Goal: Task Accomplishment & Management: Manage account settings

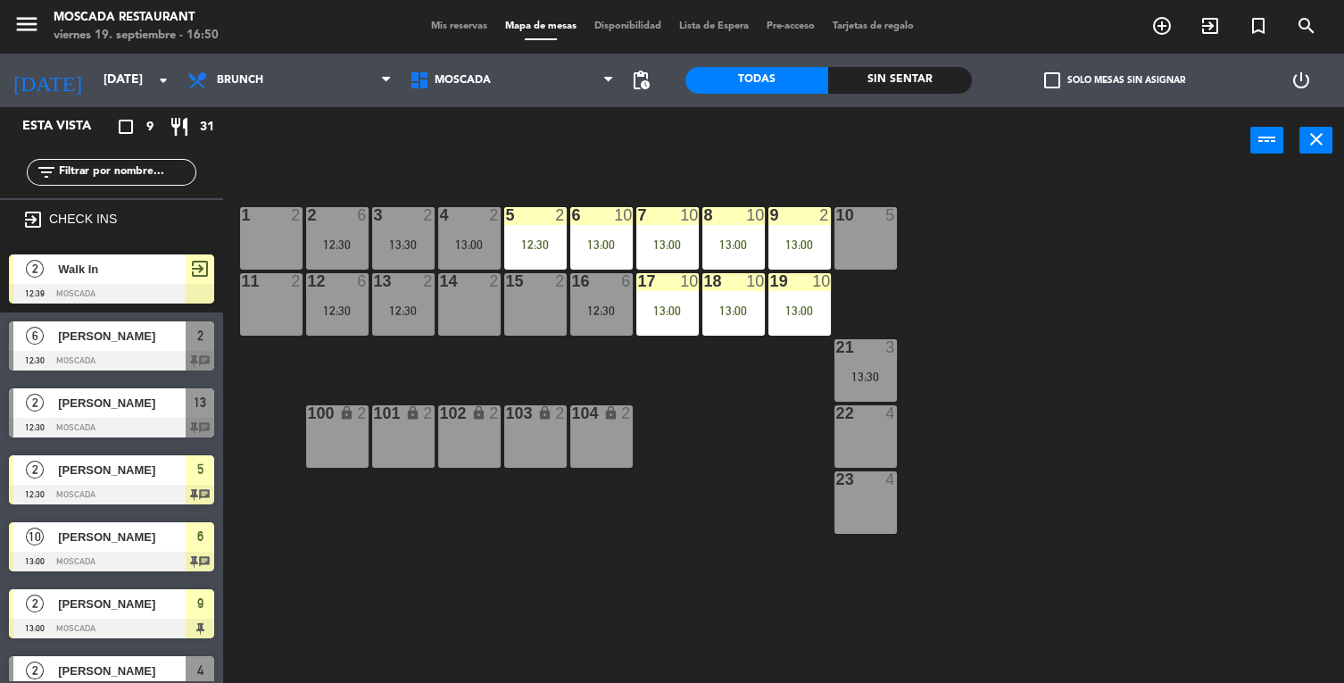
scroll to position [165, 0]
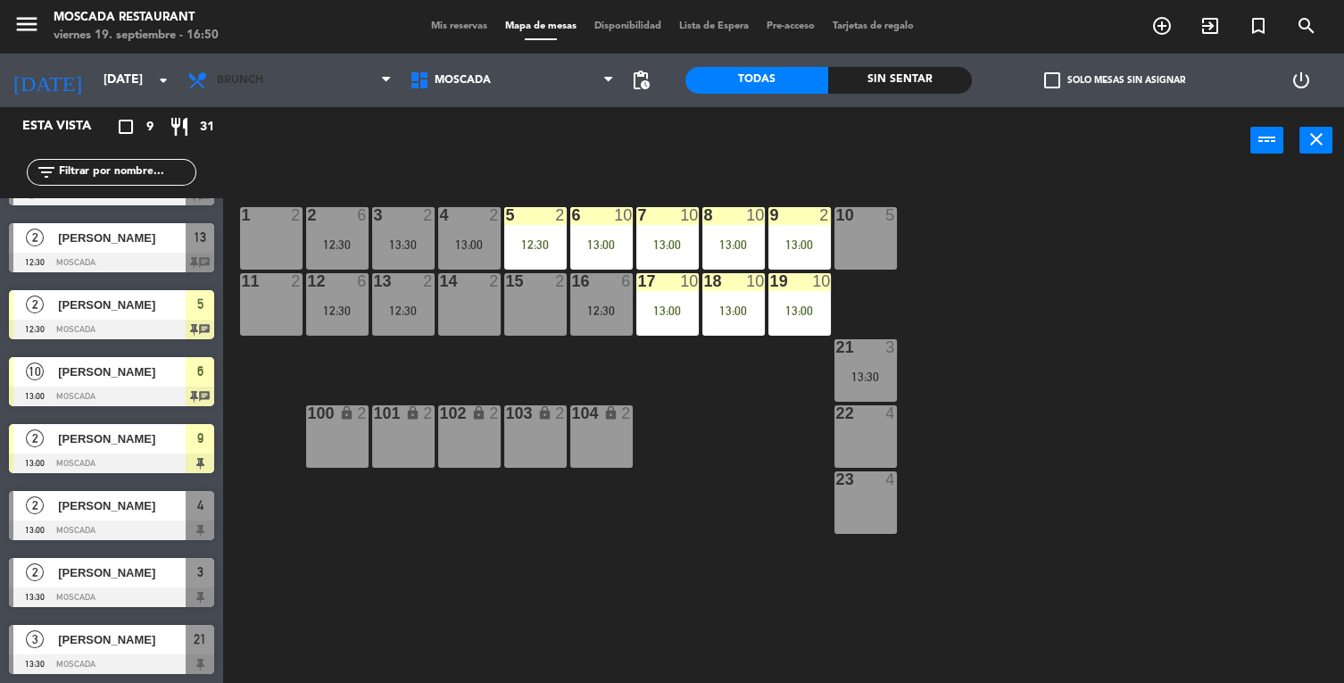
click at [237, 80] on span "Brunch" at bounding box center [240, 80] width 46 height 12
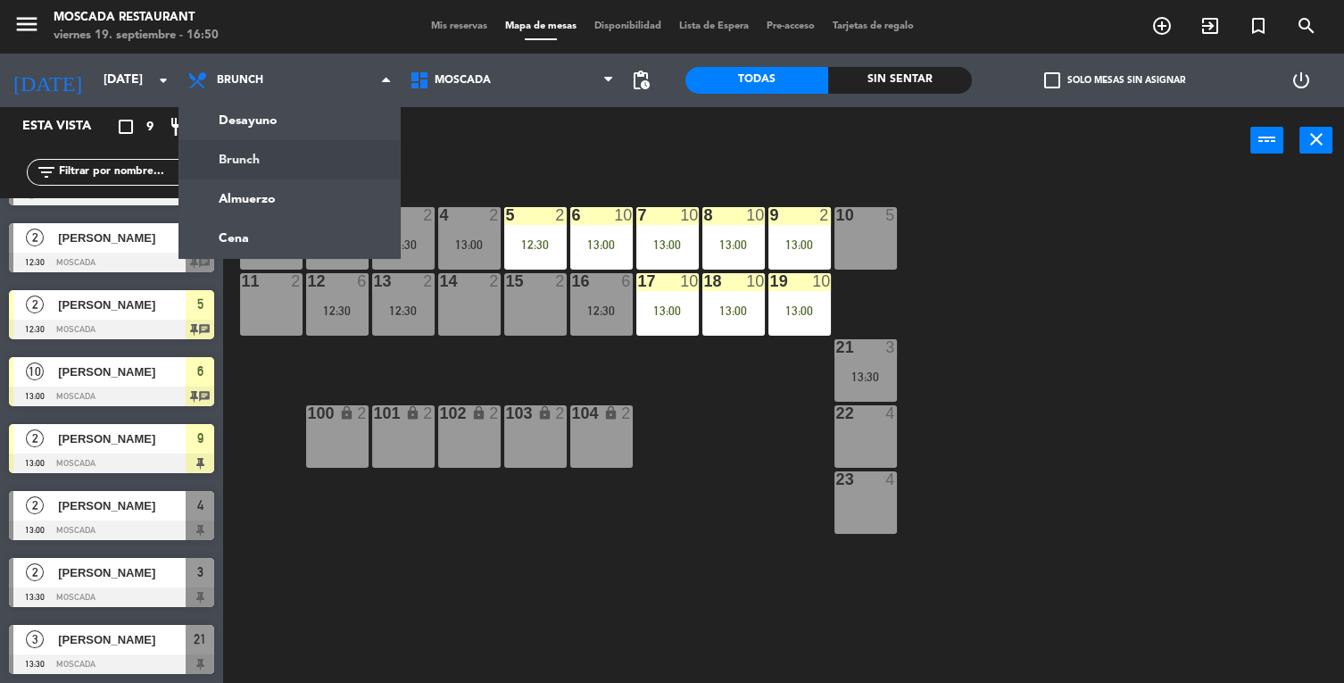
click at [227, 248] on ng-component "menu Moscada Restaurant [DATE] 19. septiembre - 16:50 Mis reservas Mapa de mesa…" at bounding box center [672, 384] width 1344 height 769
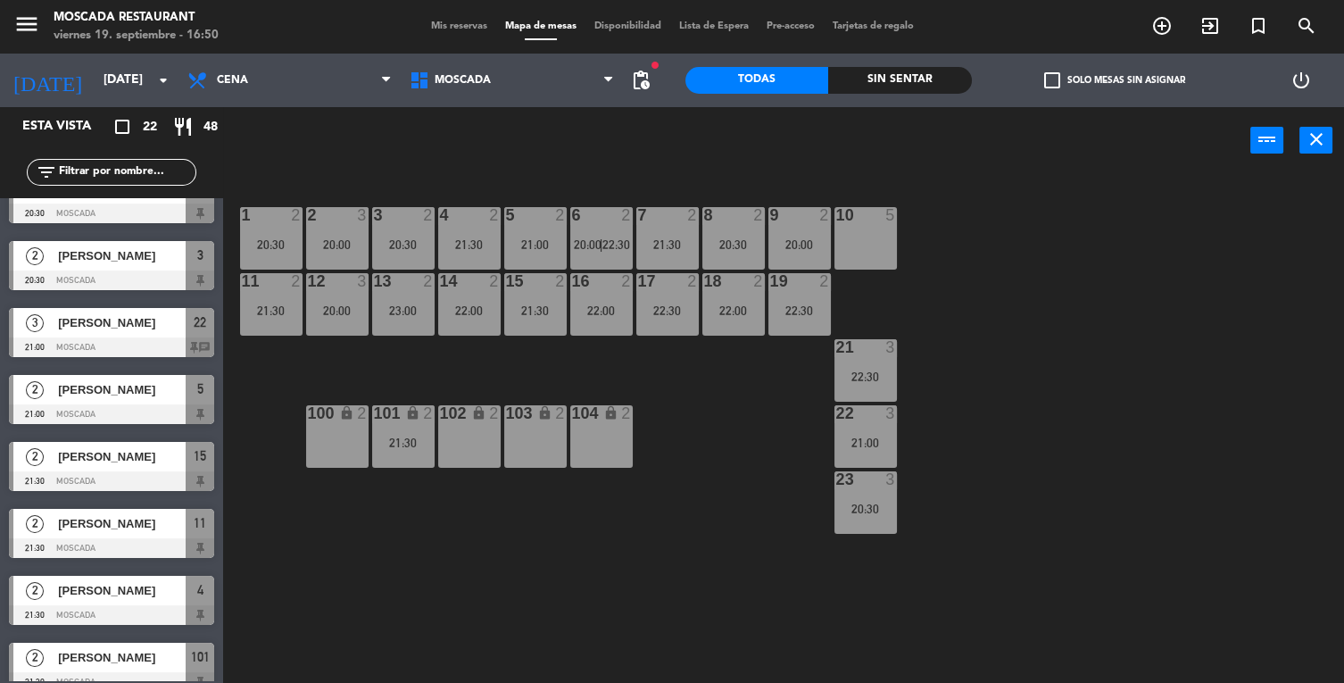
scroll to position [0, 0]
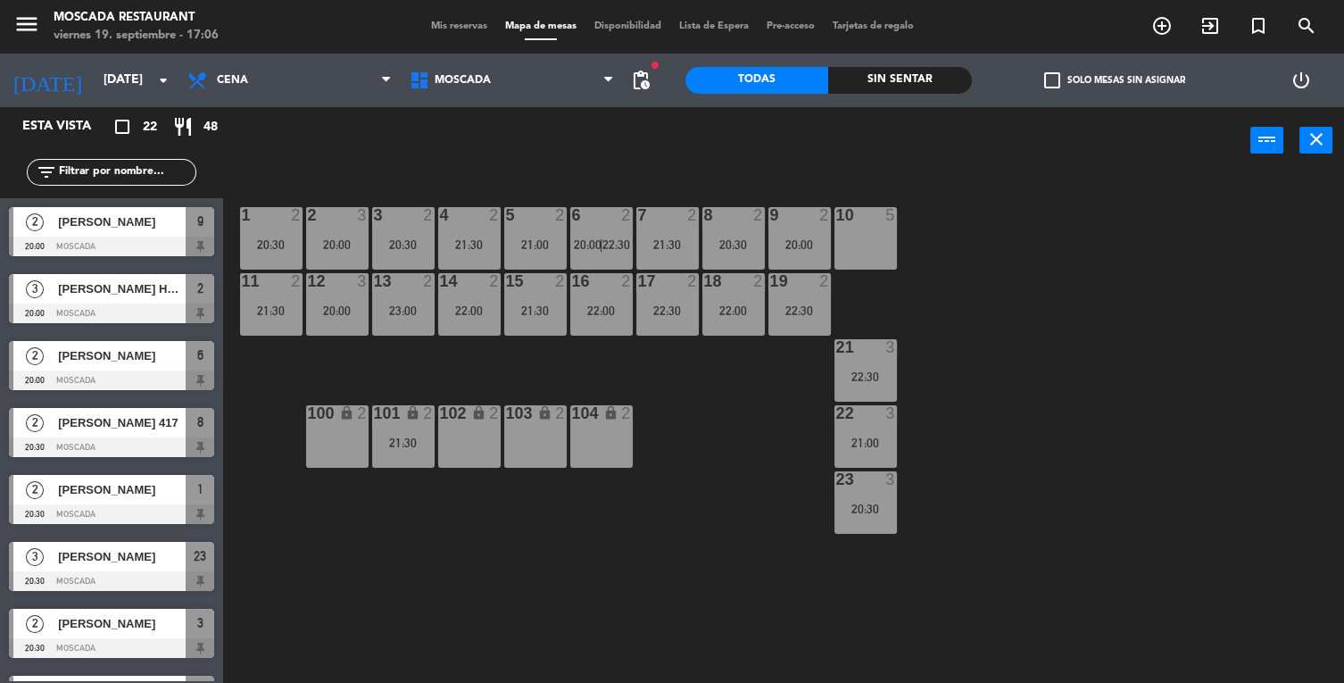
click at [1306, 137] on icon "close" at bounding box center [1316, 139] width 21 height 21
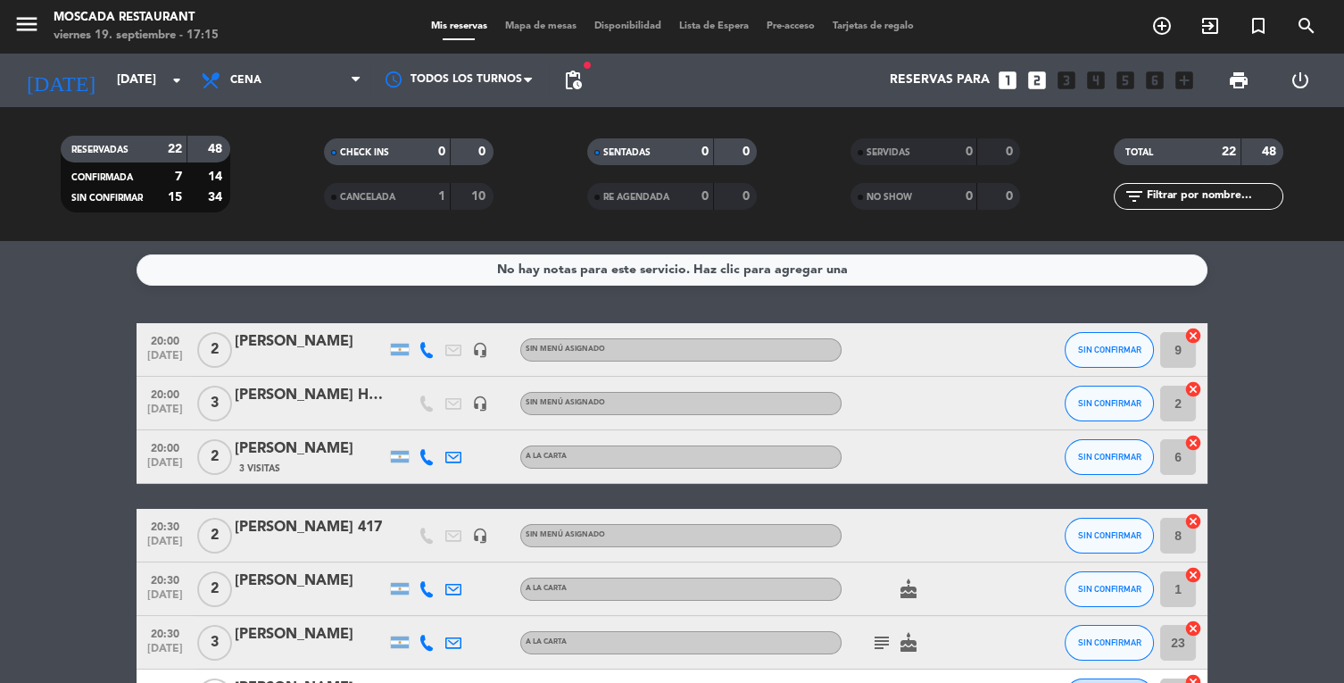
click at [379, 207] on div "CANCELADA 1 10" at bounding box center [409, 196] width 170 height 27
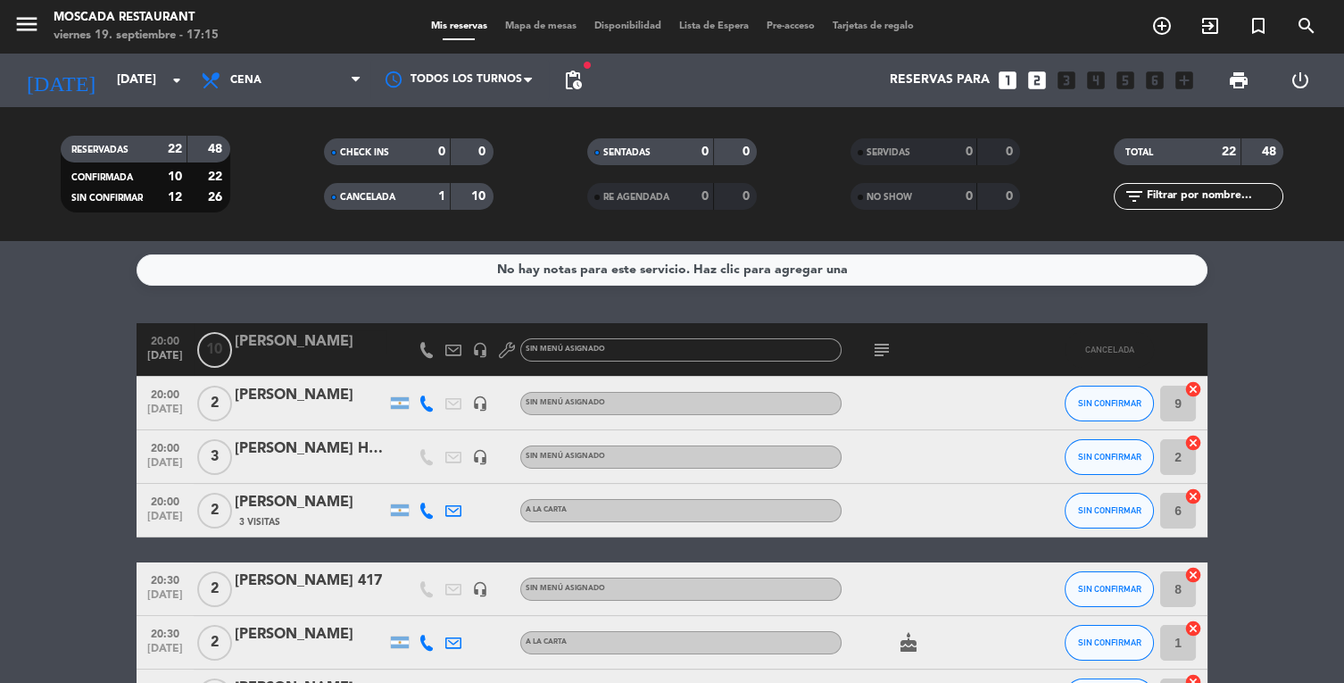
click at [877, 369] on div "subject" at bounding box center [922, 349] width 161 height 53
click at [884, 349] on icon "subject" at bounding box center [881, 349] width 21 height 21
click at [860, 373] on div "Aconfirmar" at bounding box center [882, 382] width 66 height 19
click at [882, 345] on icon "subject" at bounding box center [881, 349] width 21 height 21
click at [884, 345] on icon "subject" at bounding box center [881, 349] width 21 height 21
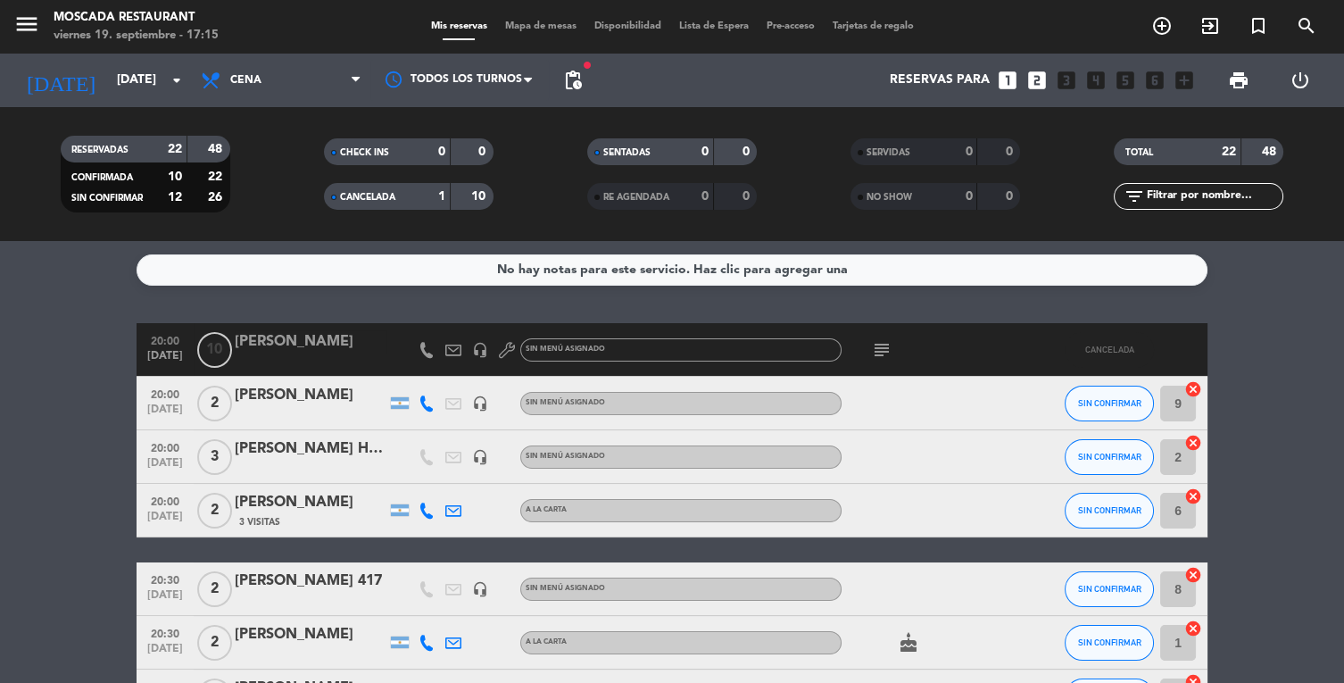
click at [378, 197] on span "CANCELADA" at bounding box center [367, 197] width 55 height 9
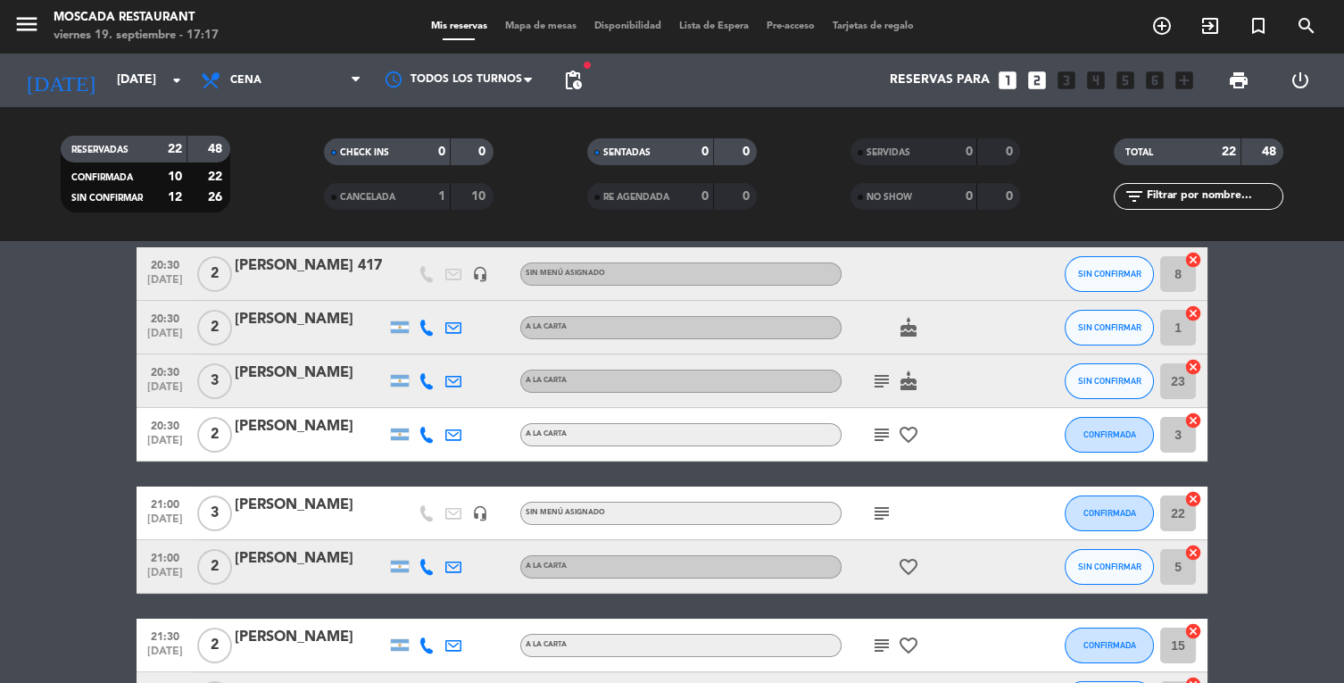
scroll to position [262, 0]
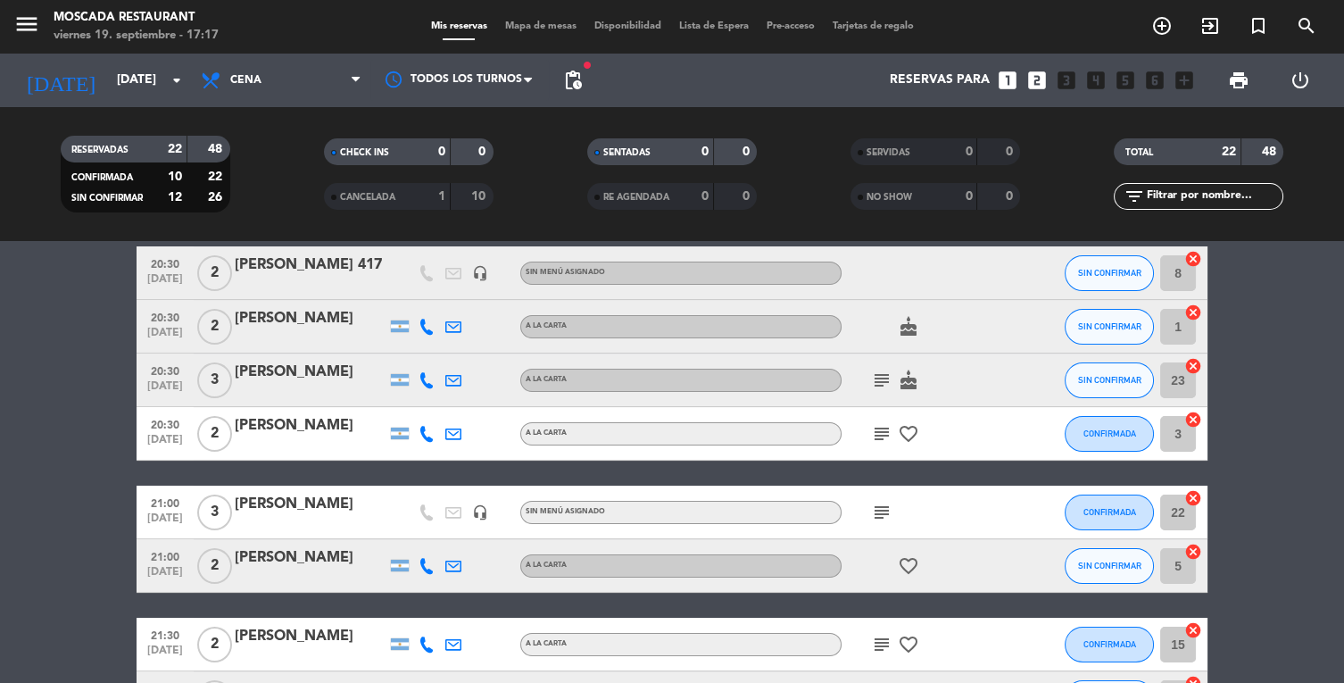
click at [875, 376] on icon "subject" at bounding box center [881, 380] width 21 height 21
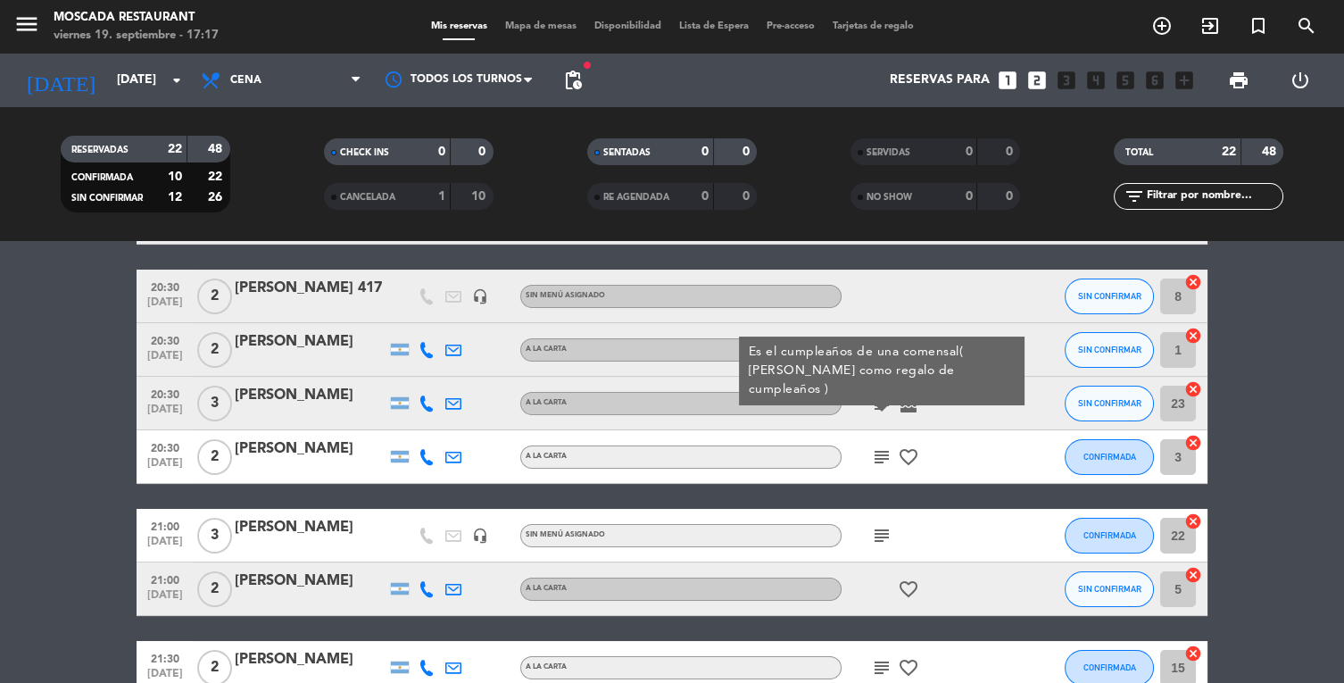
scroll to position [268, 0]
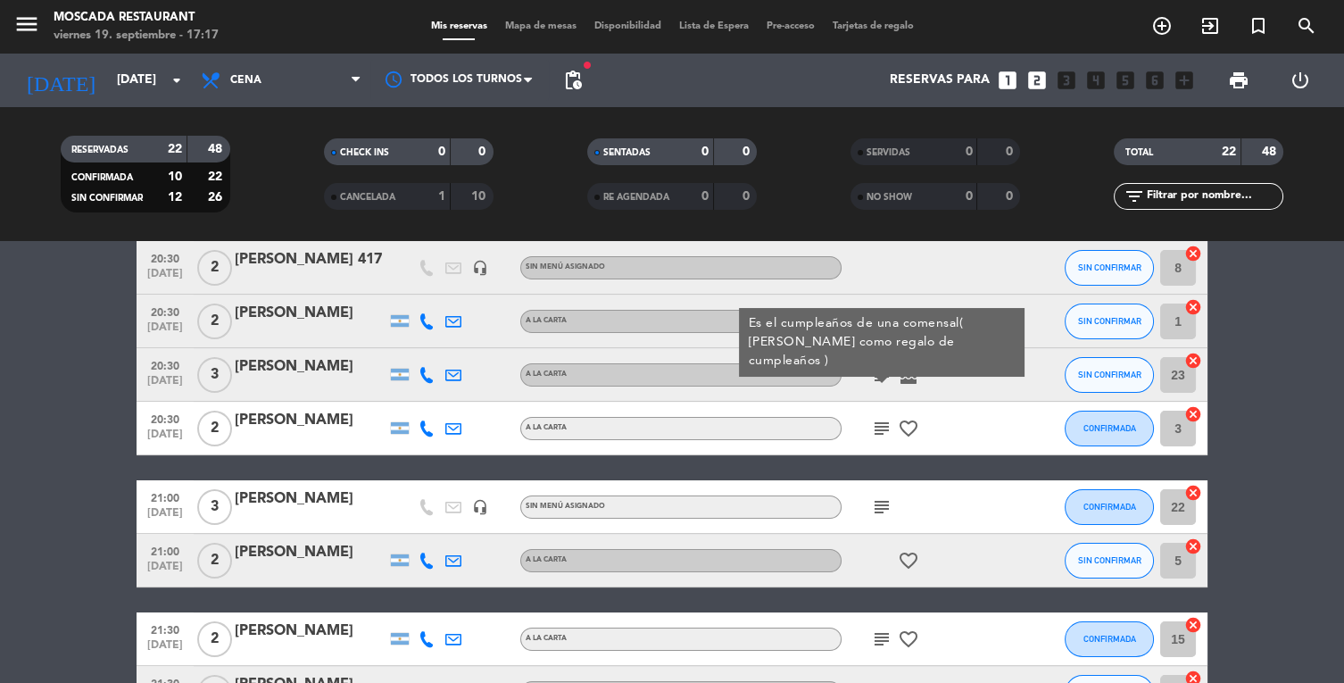
click at [871, 426] on icon "subject" at bounding box center [881, 428] width 21 height 21
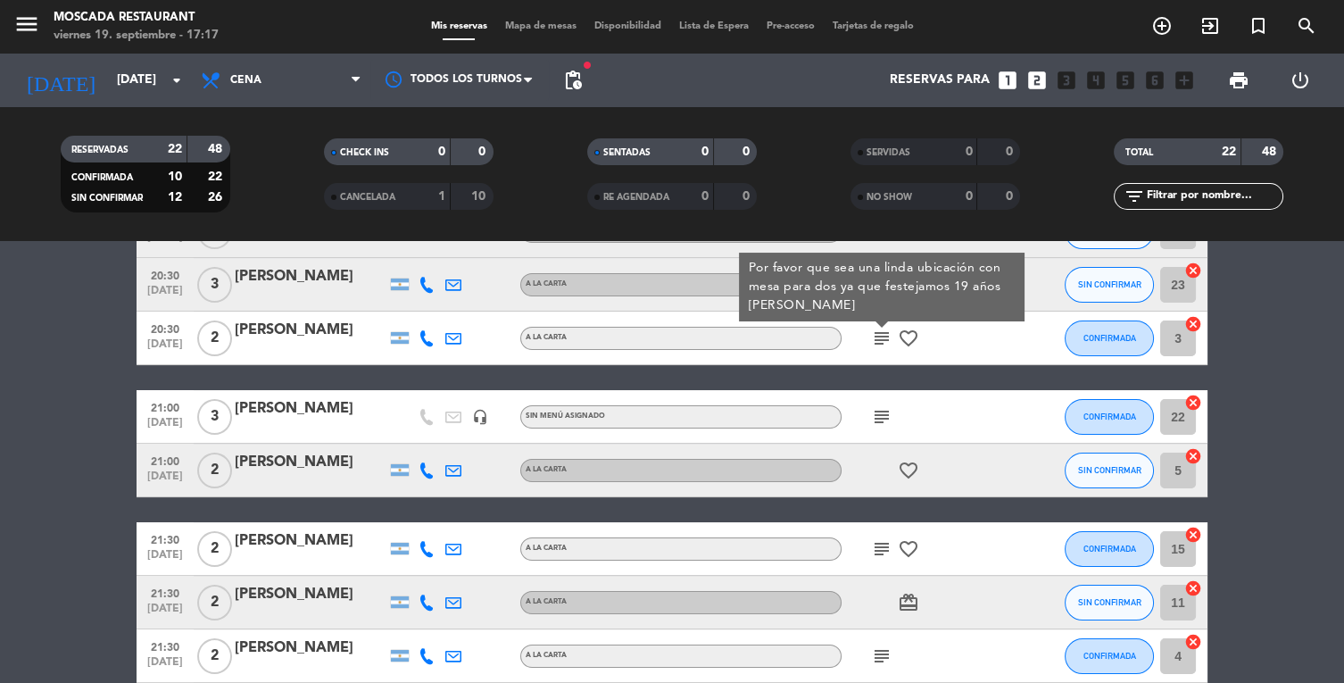
scroll to position [362, 0]
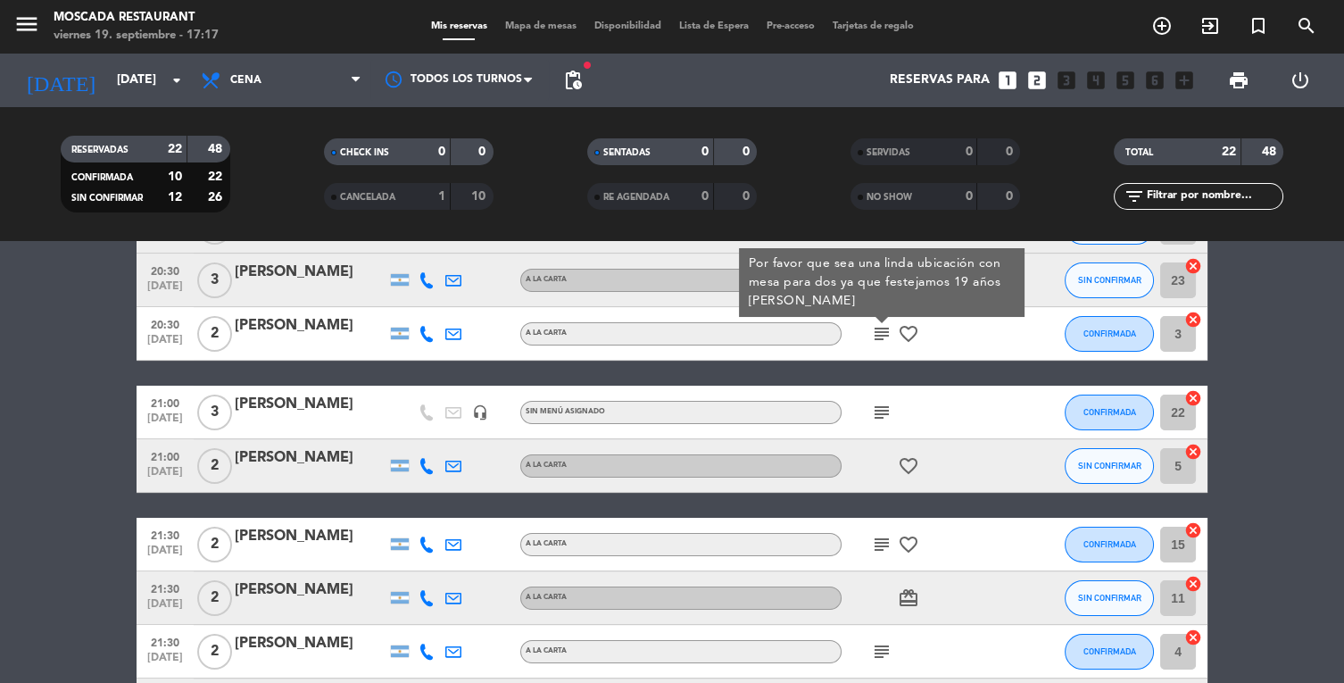
click at [973, 380] on div "20:00 [DATE] 2 [PERSON_NAME] headset_mic Sin menú asignado SIN CONFIRMAR 9 canc…" at bounding box center [672, 625] width 1071 height 1328
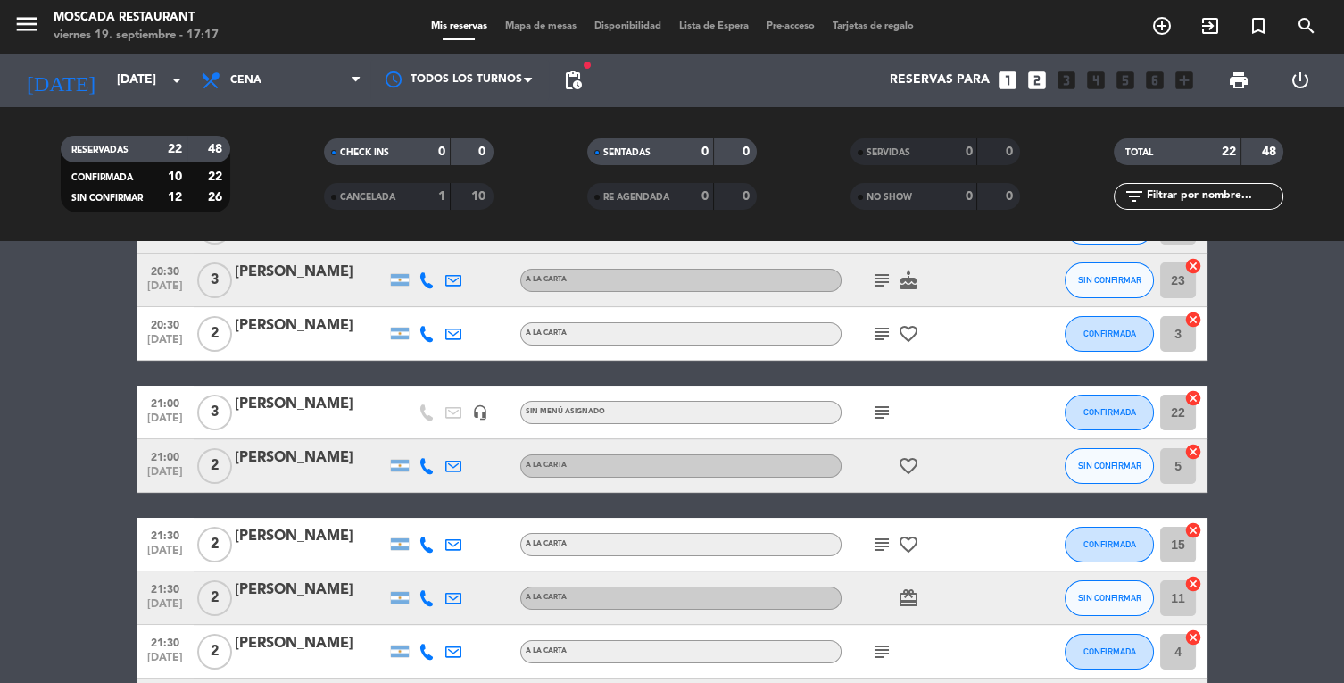
click at [860, 439] on div "favorite_border" at bounding box center [922, 465] width 161 height 53
click at [878, 399] on div "subject" at bounding box center [922, 412] width 161 height 53
click at [883, 411] on icon "subject" at bounding box center [881, 412] width 21 height 21
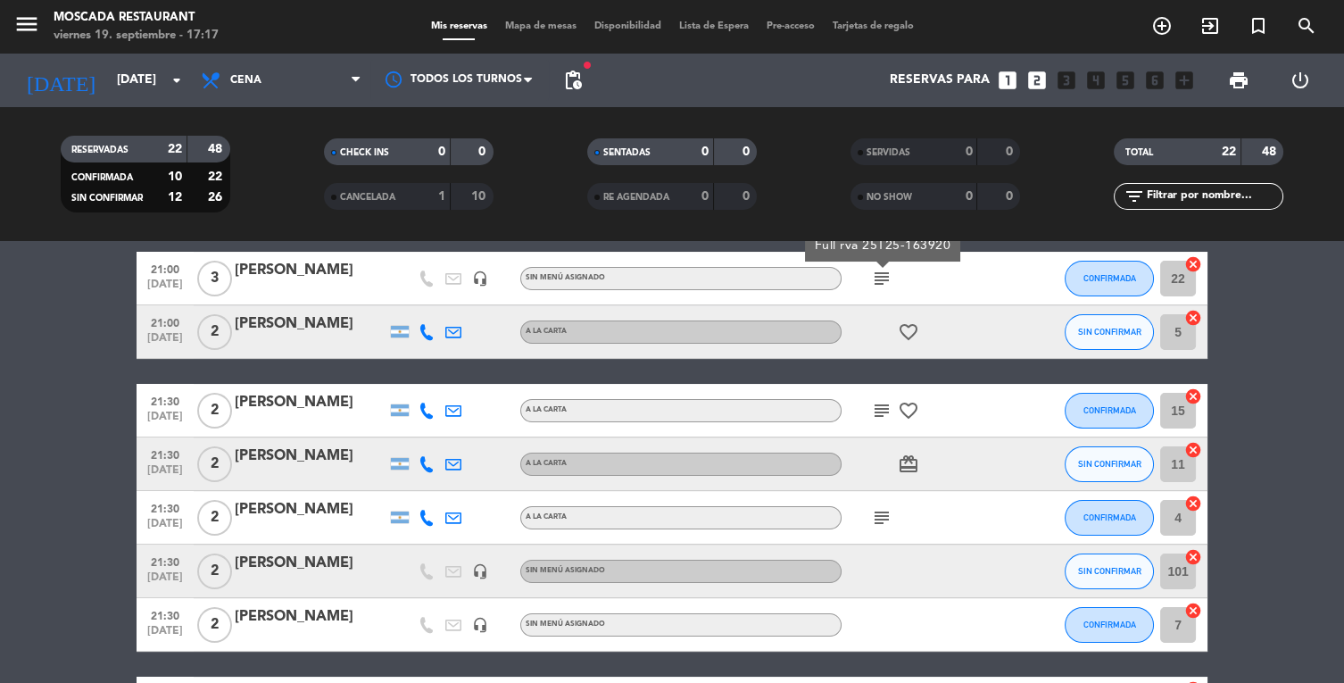
scroll to position [531, 0]
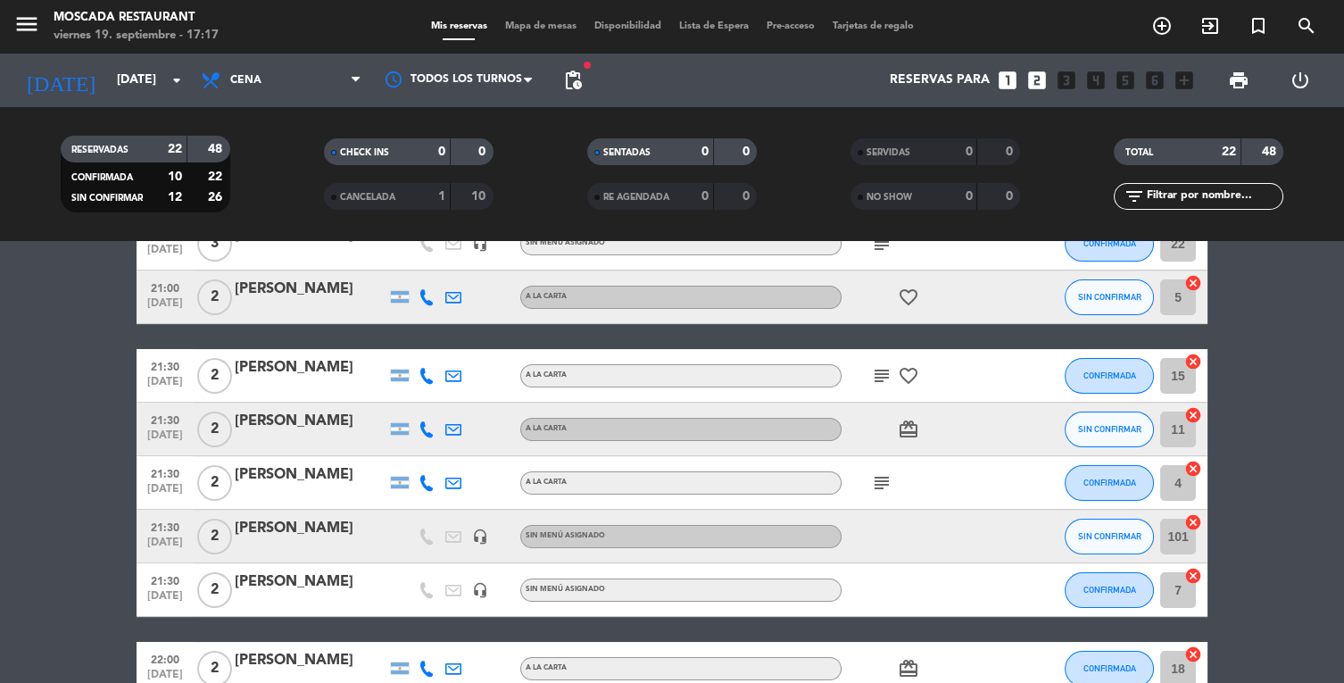
click at [874, 381] on icon "subject" at bounding box center [881, 375] width 21 height 21
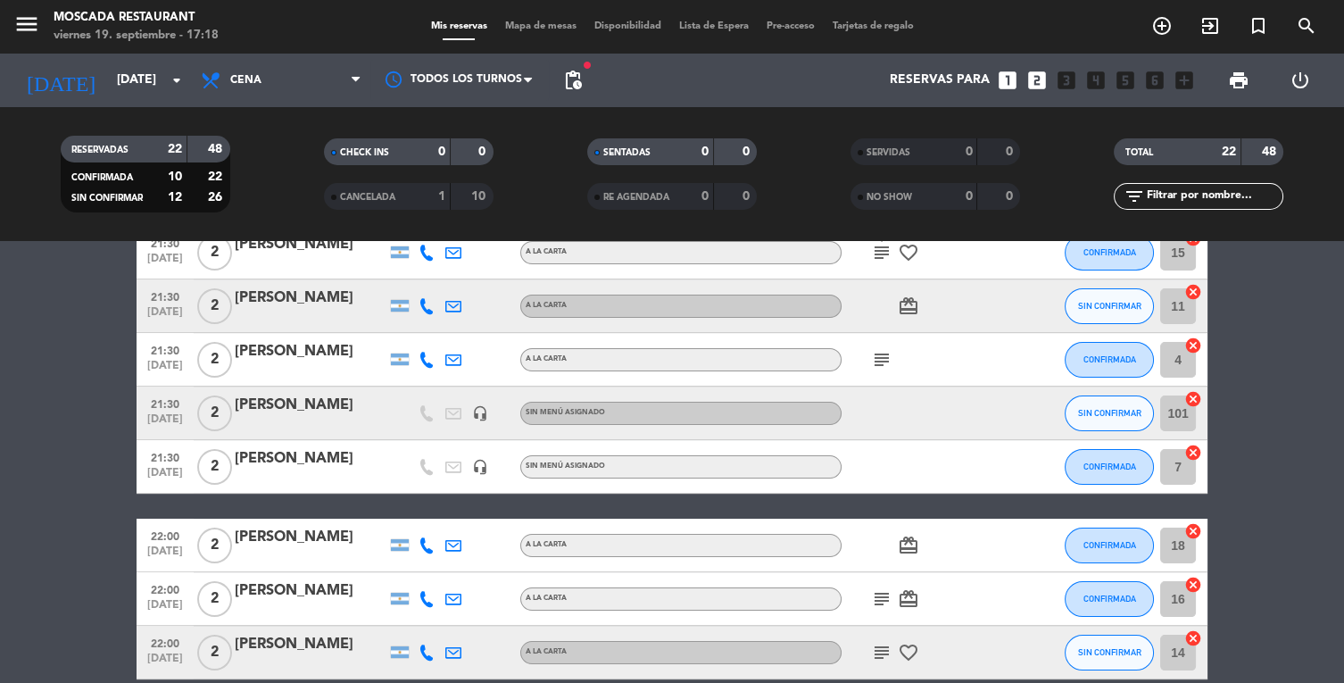
scroll to position [660, 0]
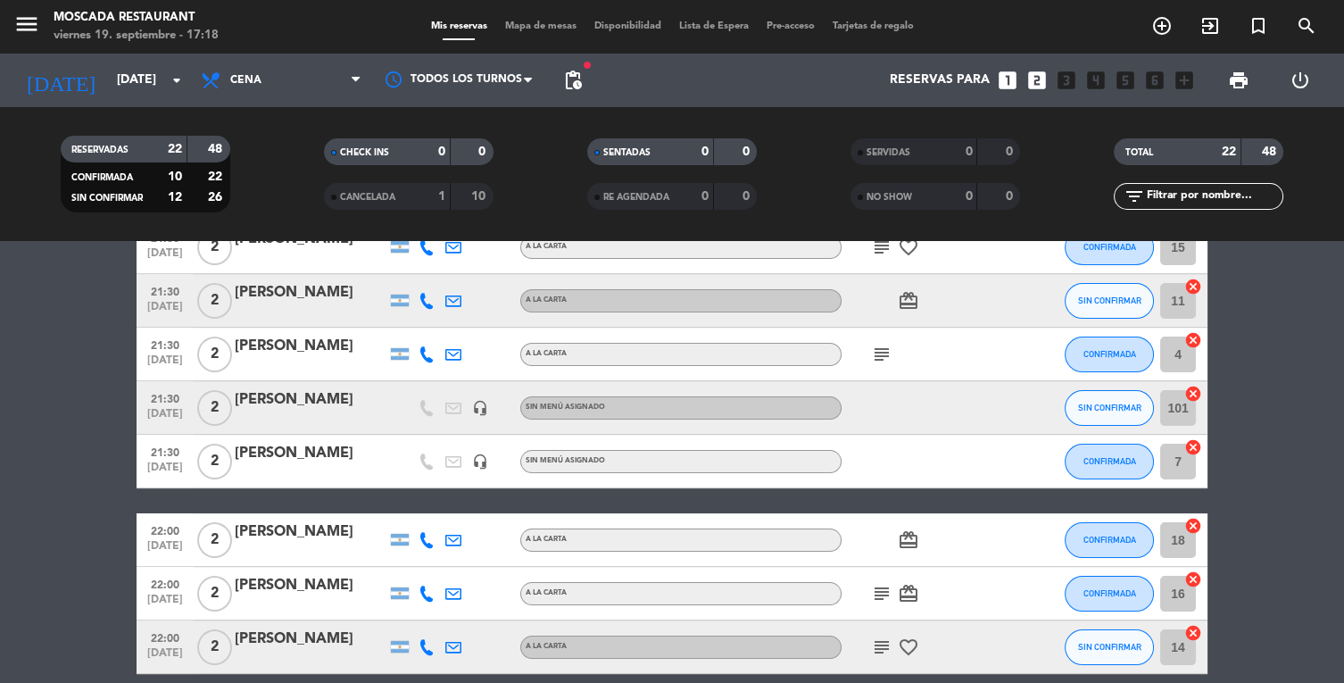
click at [881, 347] on icon "subject" at bounding box center [881, 354] width 21 height 21
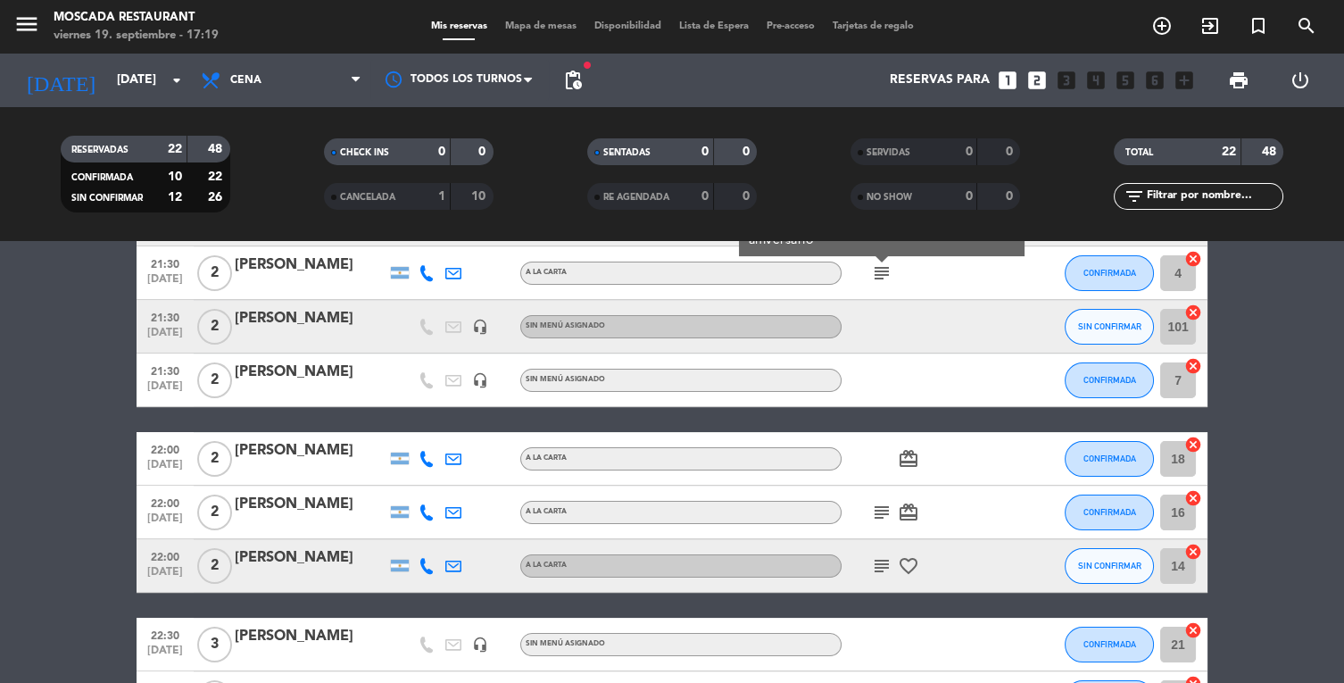
scroll to position [800, 0]
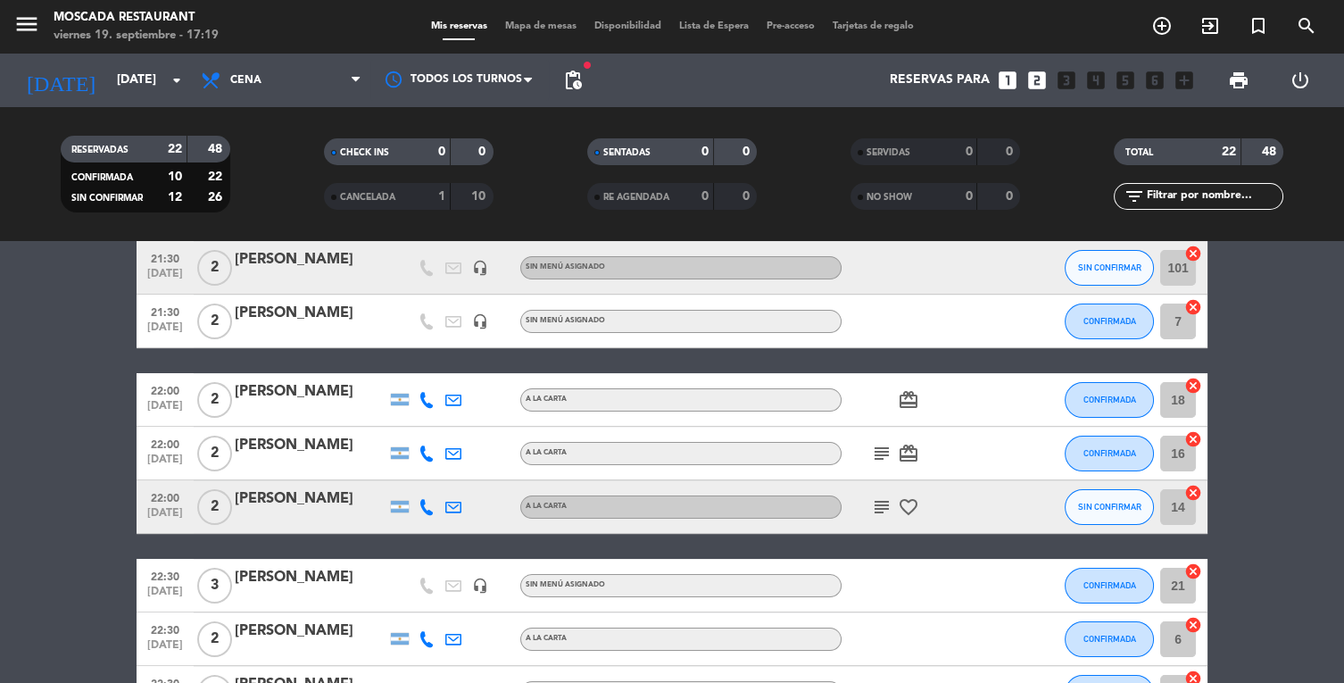
click at [875, 454] on icon "subject" at bounding box center [881, 453] width 21 height 21
click at [884, 505] on icon "subject" at bounding box center [881, 506] width 21 height 21
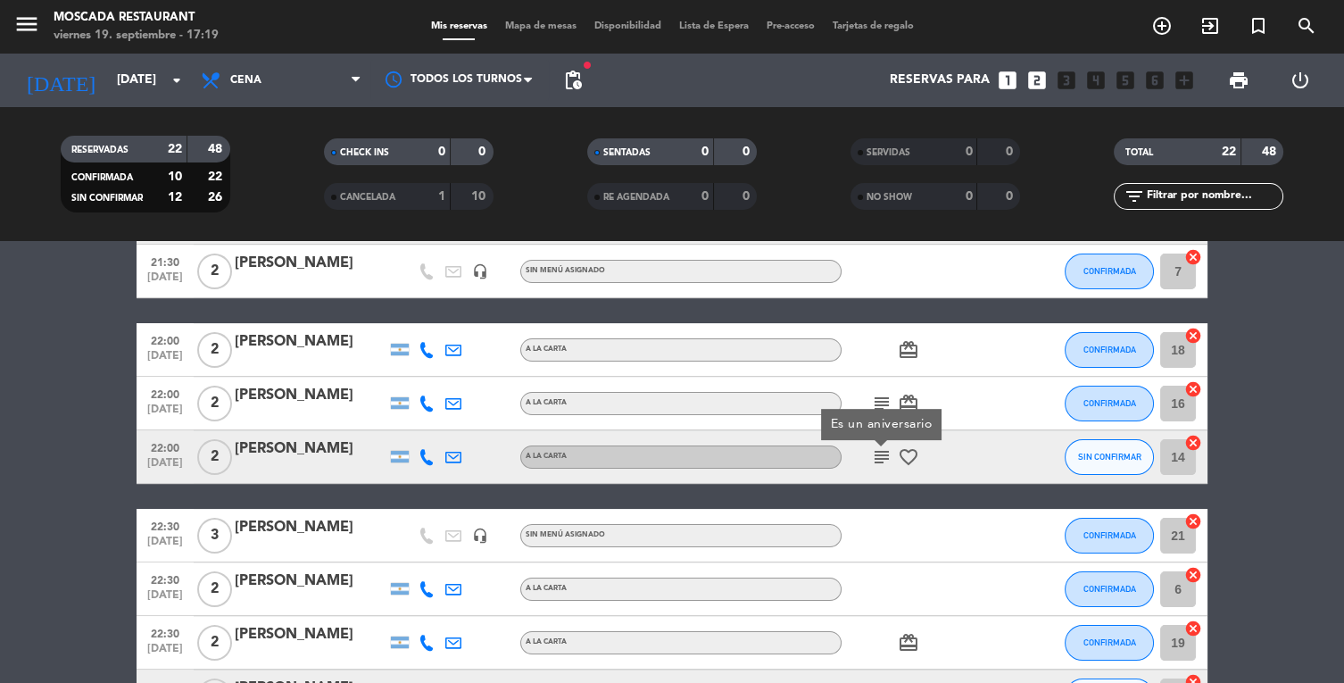
scroll to position [851, 0]
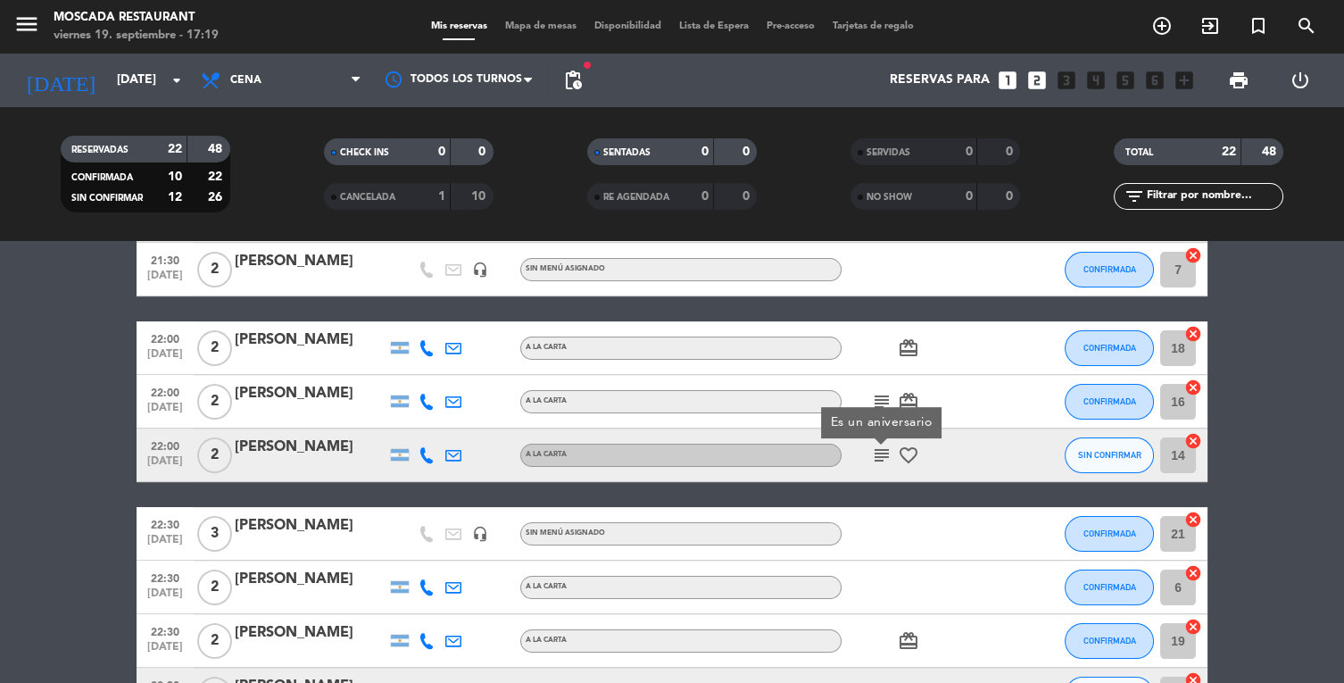
click at [874, 398] on icon "subject" at bounding box center [881, 401] width 21 height 21
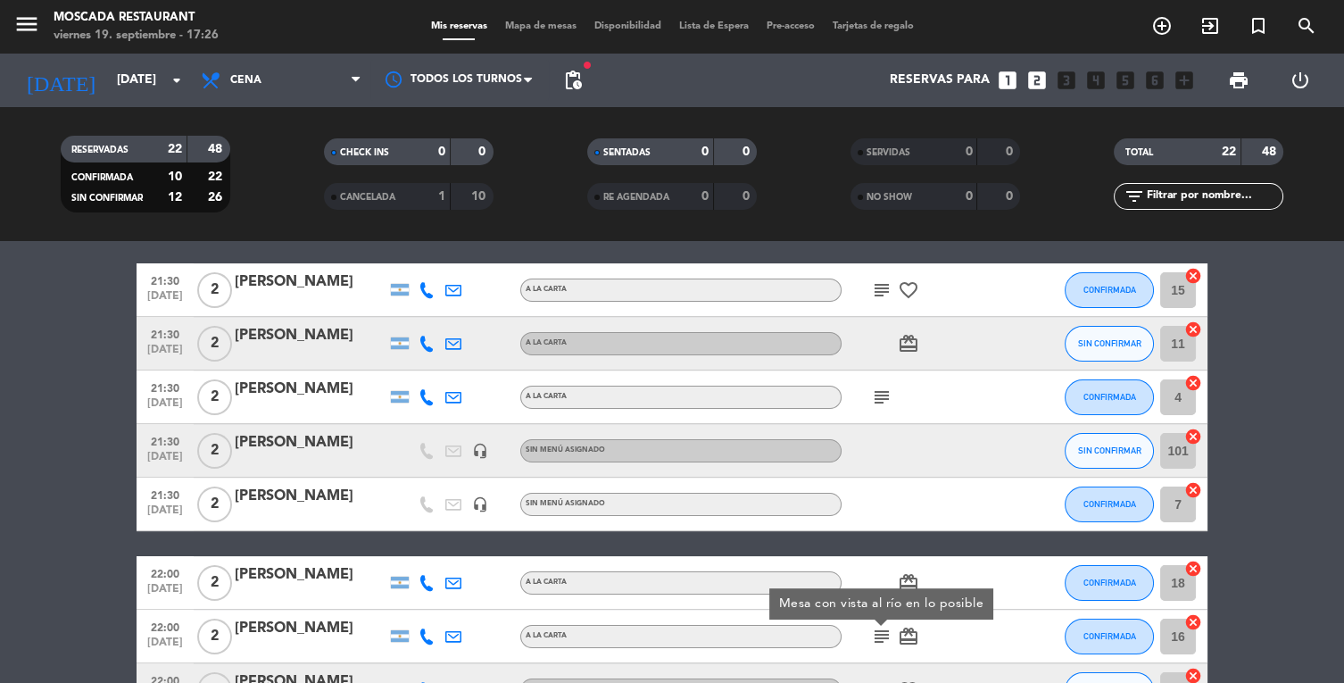
scroll to position [640, 0]
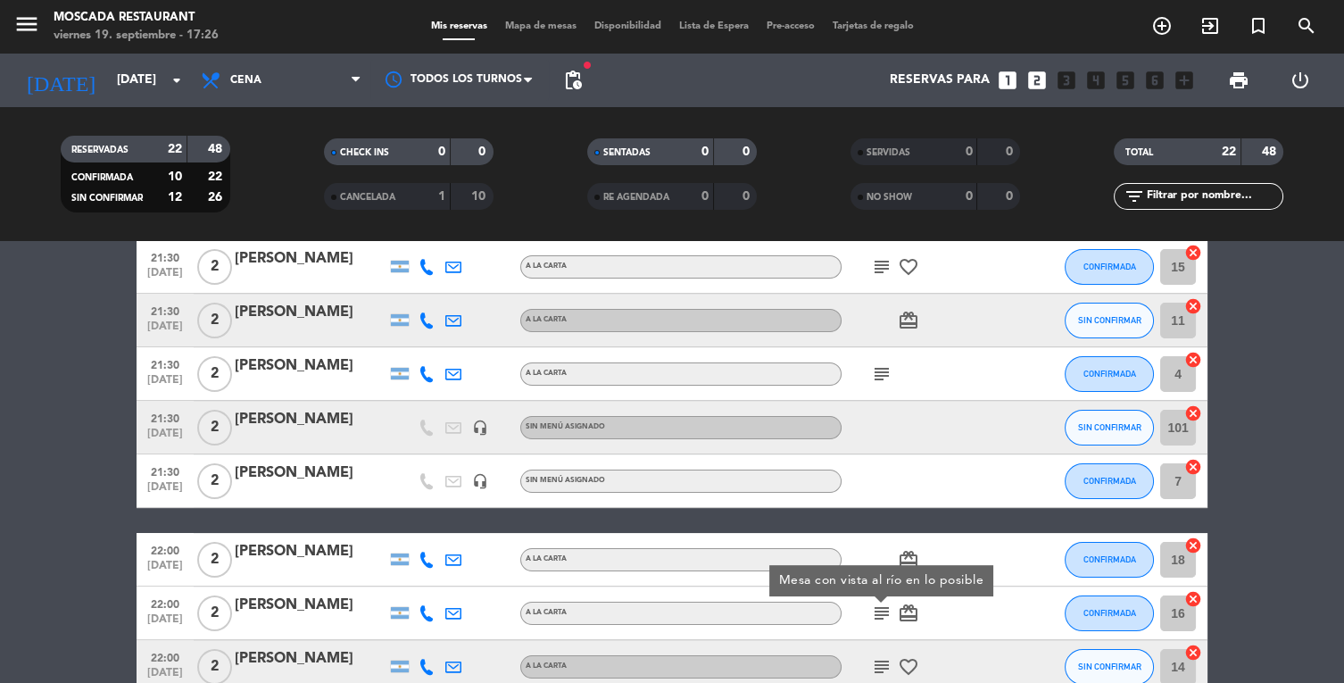
click at [1261, 640] on bookings-row "20:00 [DATE] 2 [PERSON_NAME] headset_mic Sin menú asignado SIN CONFIRMAR 9 canc…" at bounding box center [672, 347] width 1344 height 1328
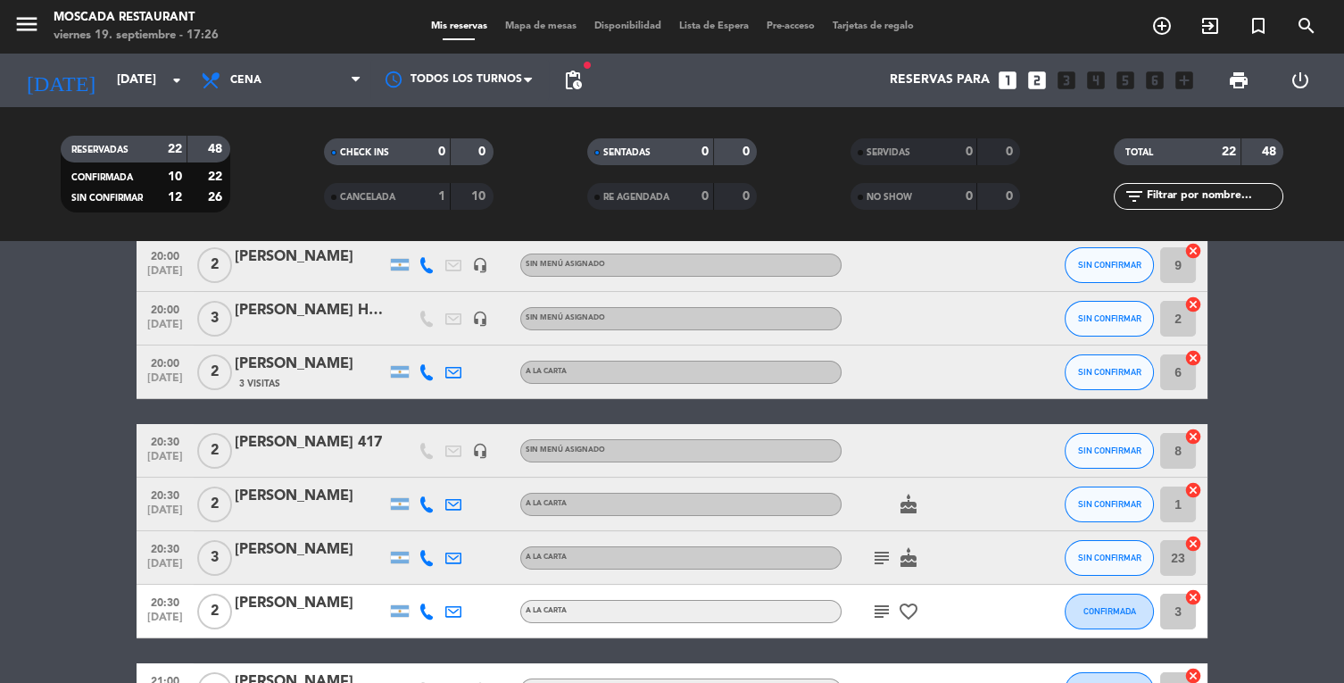
scroll to position [0, 0]
